Goal: Task Accomplishment & Management: Use online tool/utility

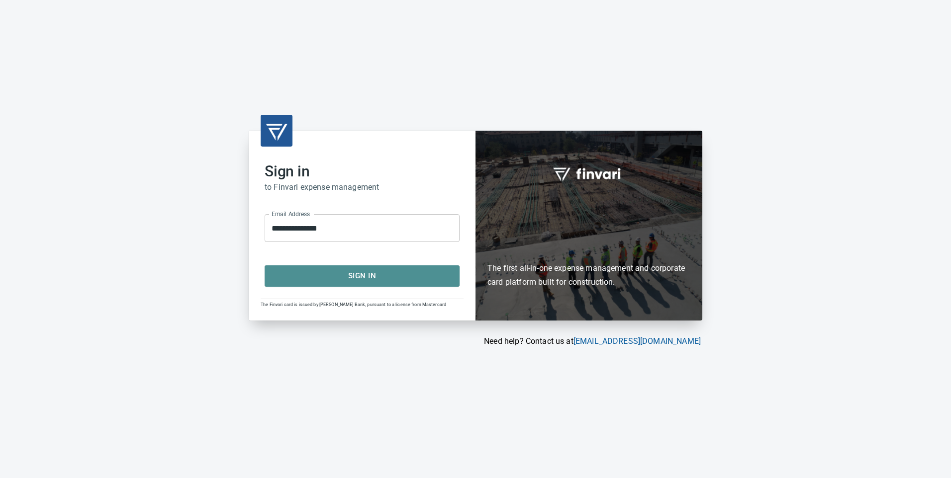
click at [344, 274] on span "Sign In" at bounding box center [361, 275] width 173 height 13
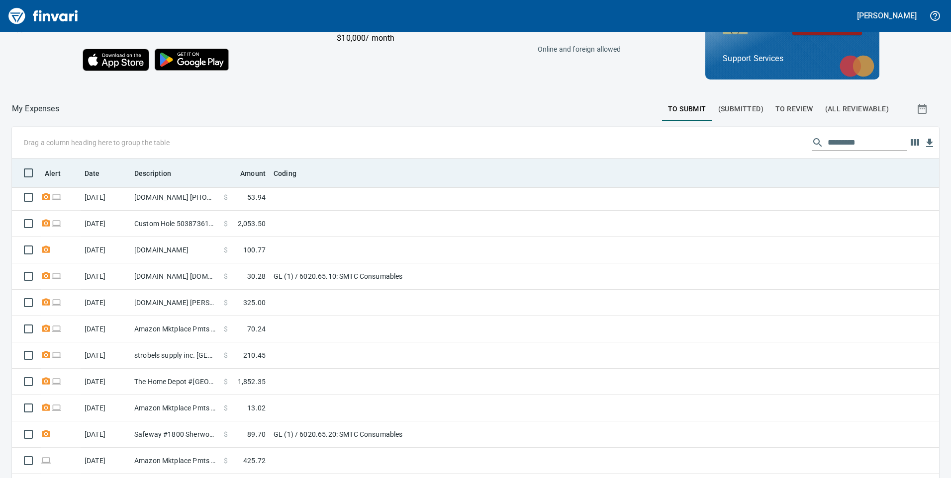
scroll to position [112, 0]
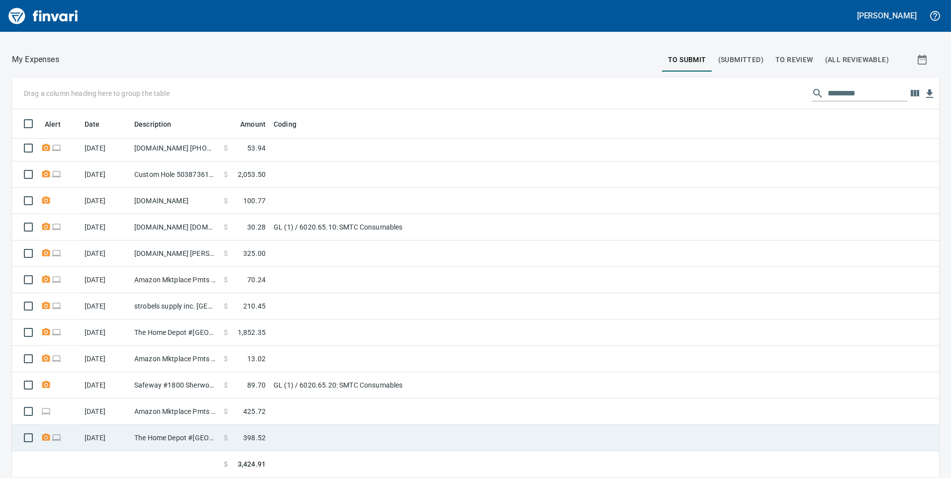
click at [312, 433] on td at bounding box center [393, 438] width 249 height 26
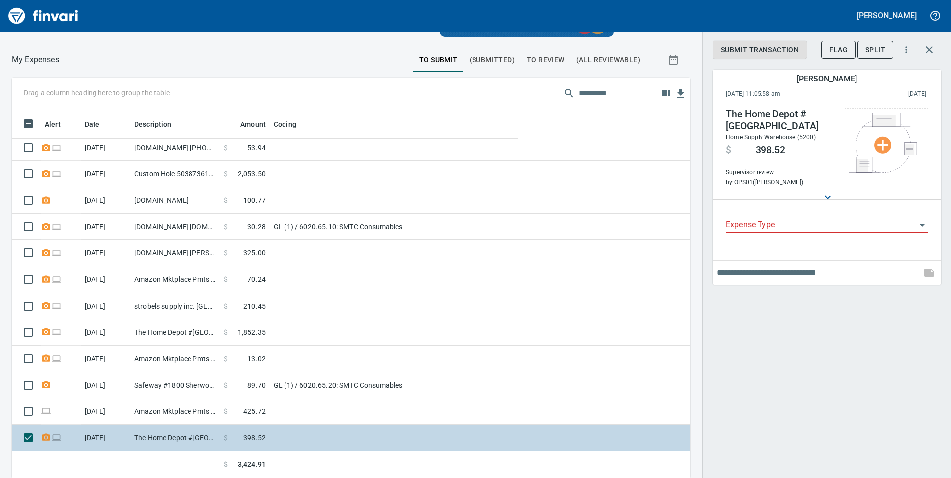
scroll to position [361, 656]
